Goal: Communication & Community: Answer question/provide support

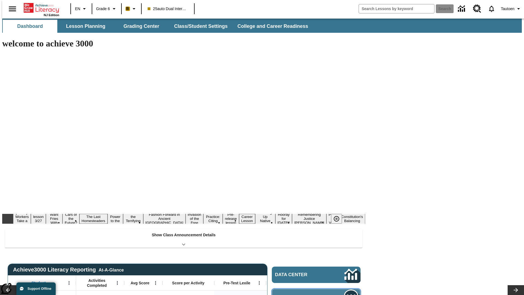
click at [317, 294] on span "Message Center" at bounding box center [301, 296] width 53 height 5
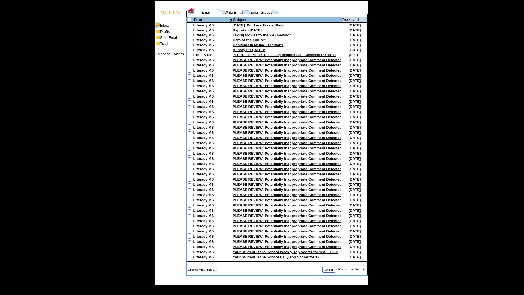
click at [225, 14] on link "Write Email" at bounding box center [233, 12] width 19 height 4
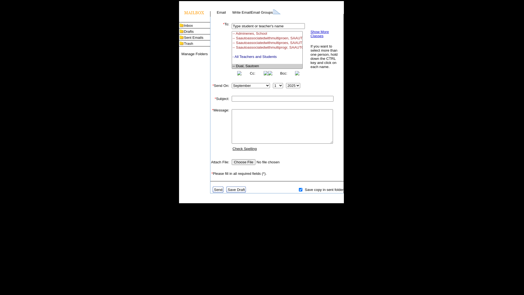
select select "U,21476361,1"
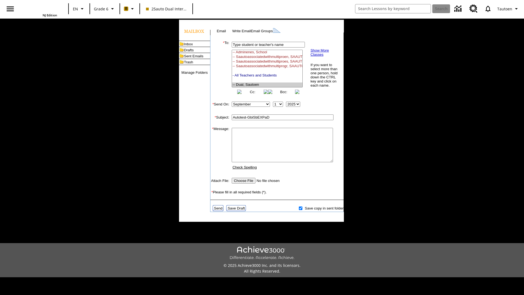
type input "Autotest-GbiSbEXPaD"
type textarea "email body message"
click at [218, 210] on link "Send" at bounding box center [218, 208] width 8 height 4
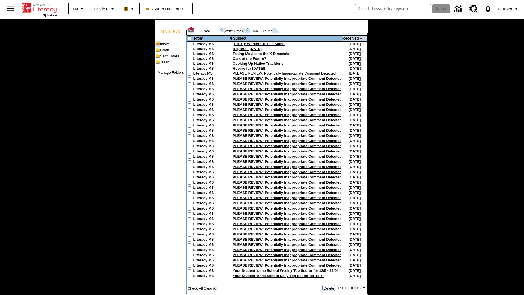
click at [161, 58] on link "Sent Emails" at bounding box center [169, 56] width 19 height 4
